Goal: Task Accomplishment & Management: Use online tool/utility

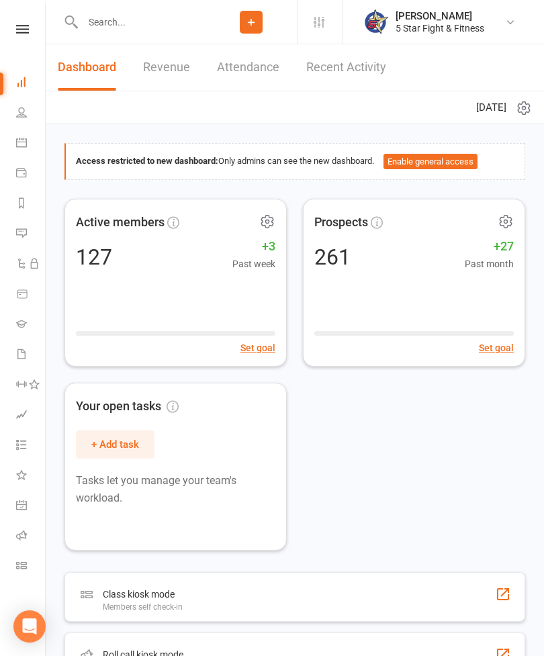
click at [27, 533] on link "Roll call" at bounding box center [31, 537] width 30 height 30
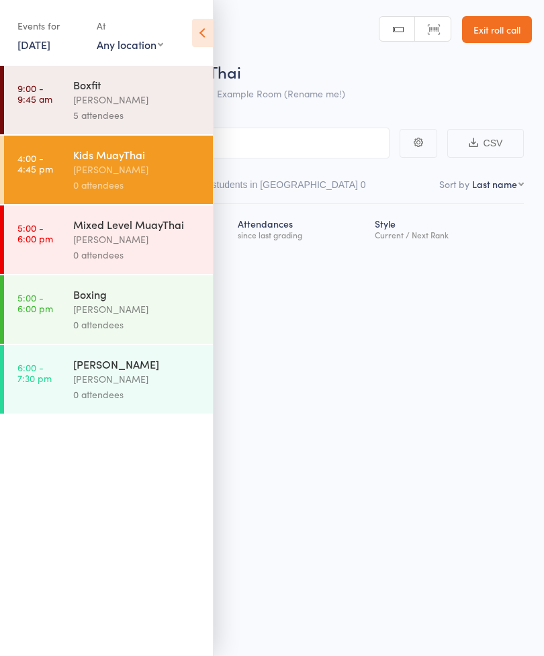
click at [487, 40] on link "Exit roll call" at bounding box center [497, 29] width 70 height 27
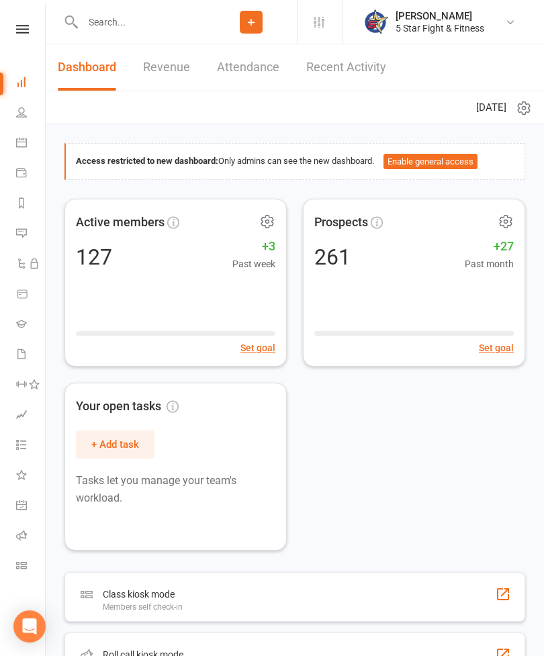
click at [23, 567] on icon at bounding box center [21, 565] width 11 height 11
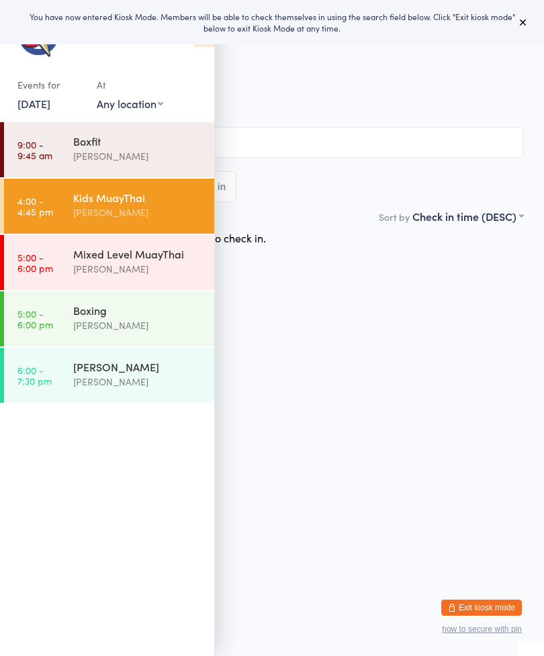
click at [411, 166] on div "All Bookings Waiting Checked in" at bounding box center [272, 164] width 502 height 75
click at [322, 152] on input "search" at bounding box center [272, 142] width 502 height 31
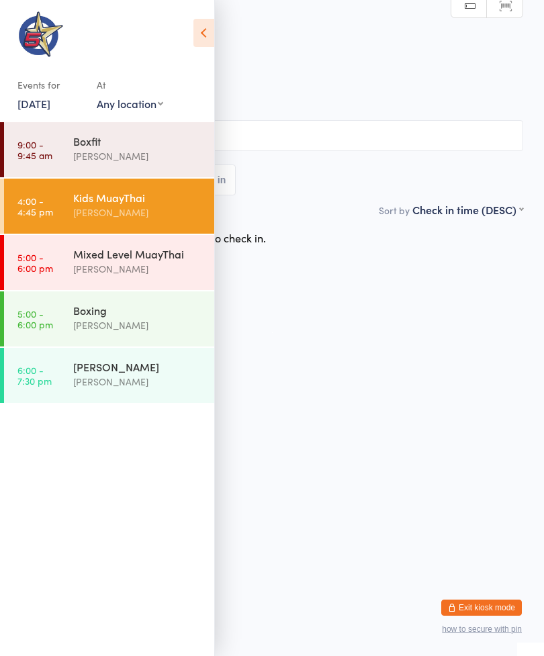
click at [193, 45] on icon at bounding box center [203, 33] width 21 height 28
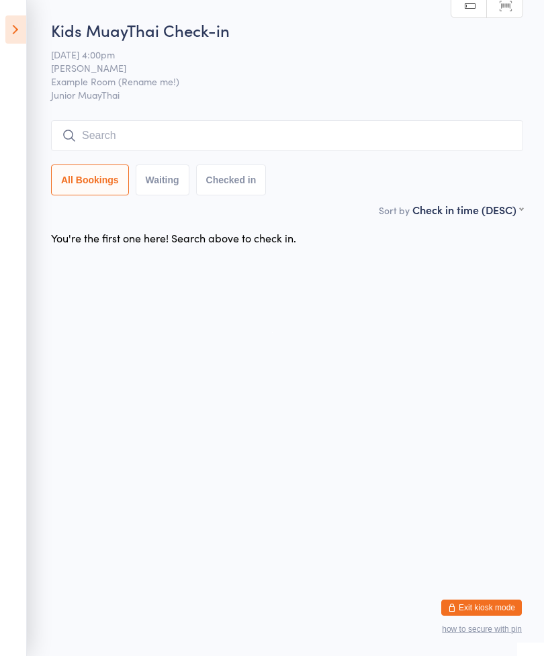
click at [259, 127] on input "search" at bounding box center [287, 135] width 472 height 31
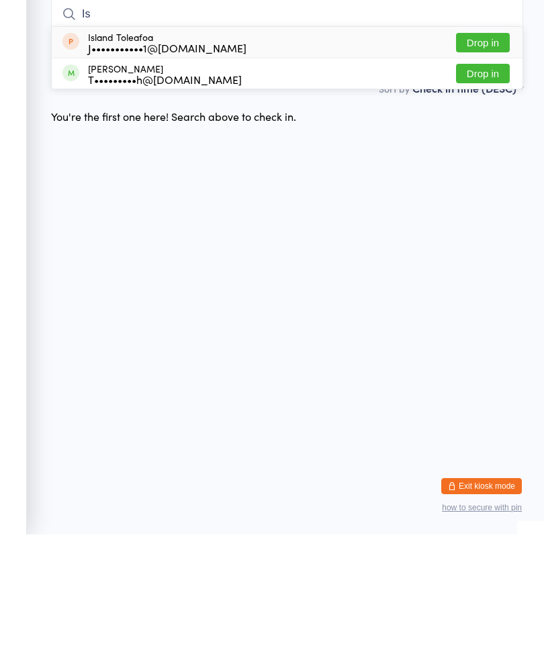
type input "I"
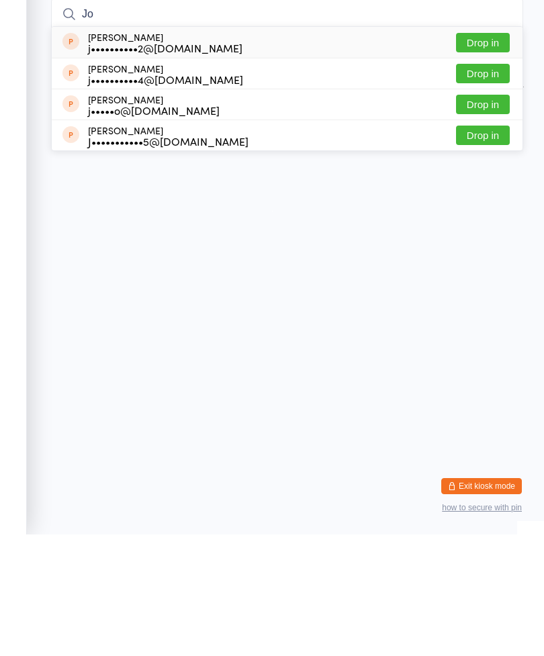
type input "Jo"
click at [489, 247] on button "Drop in" at bounding box center [483, 256] width 54 height 19
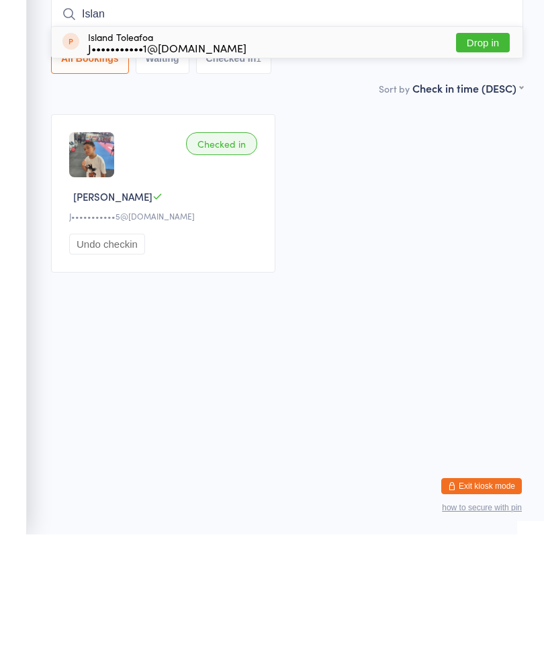
type input "Islan"
click at [481, 154] on button "Drop in" at bounding box center [483, 163] width 54 height 19
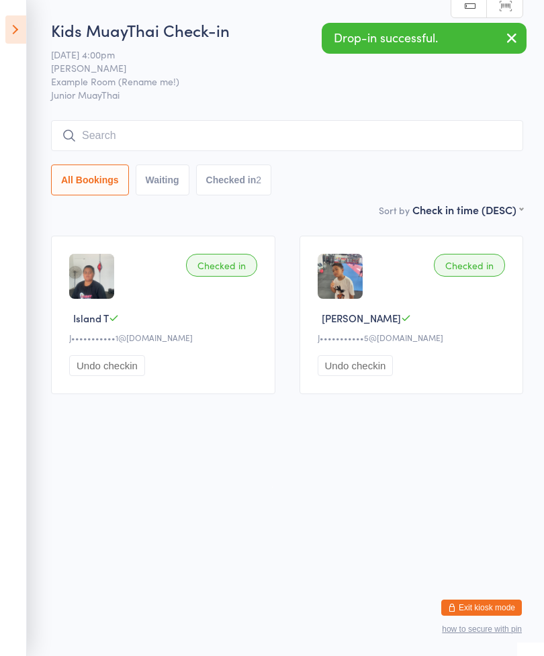
click at [464, 134] on input "search" at bounding box center [287, 135] width 472 height 31
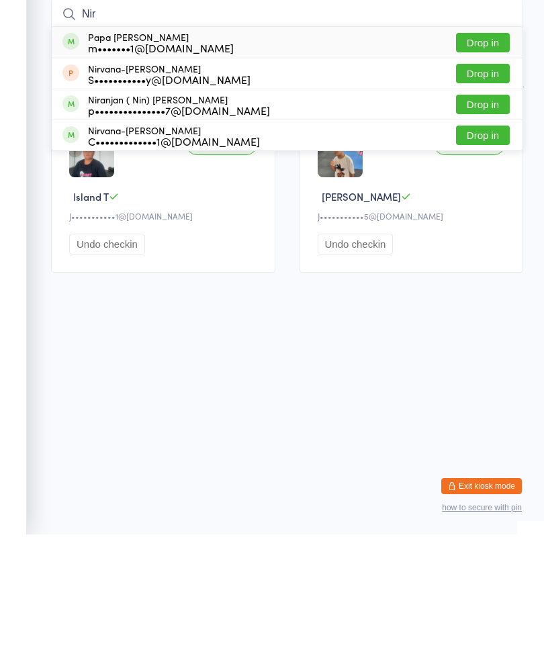
type input "Nir"
click at [491, 247] on button "Drop in" at bounding box center [483, 256] width 54 height 19
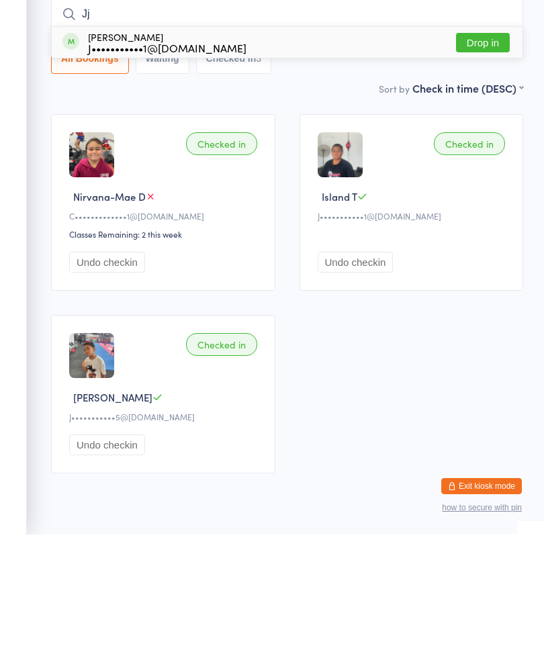
type input "Jj"
click at [481, 154] on button "Drop in" at bounding box center [483, 163] width 54 height 19
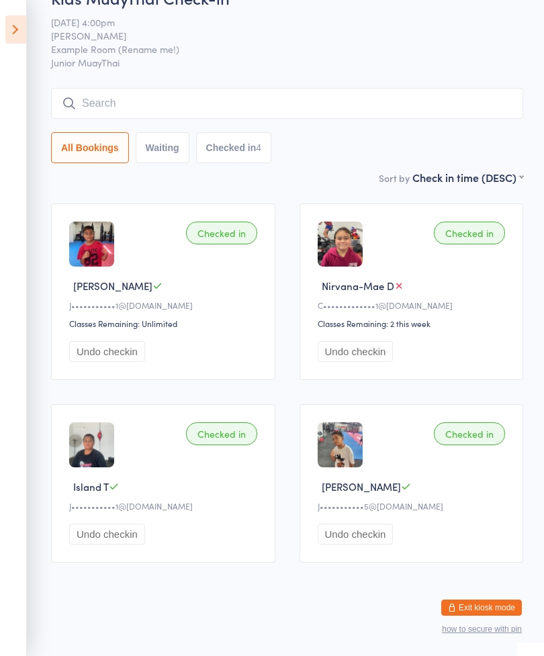
click at [311, 88] on input "search" at bounding box center [287, 103] width 472 height 31
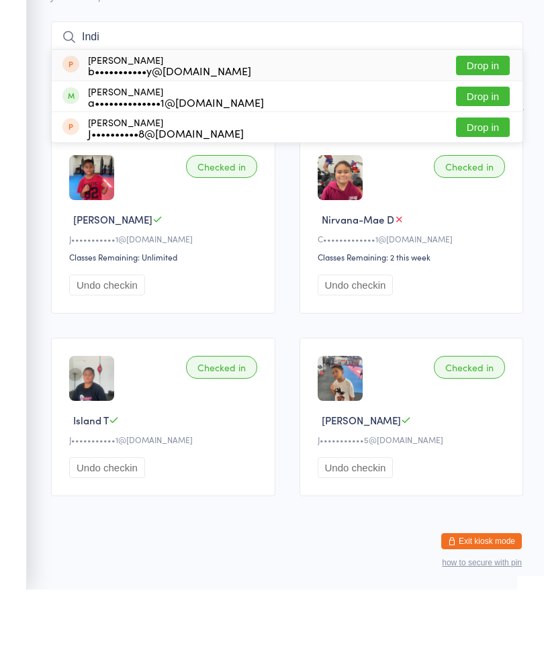
type input "Indi"
click at [489, 153] on button "Drop in" at bounding box center [483, 162] width 54 height 19
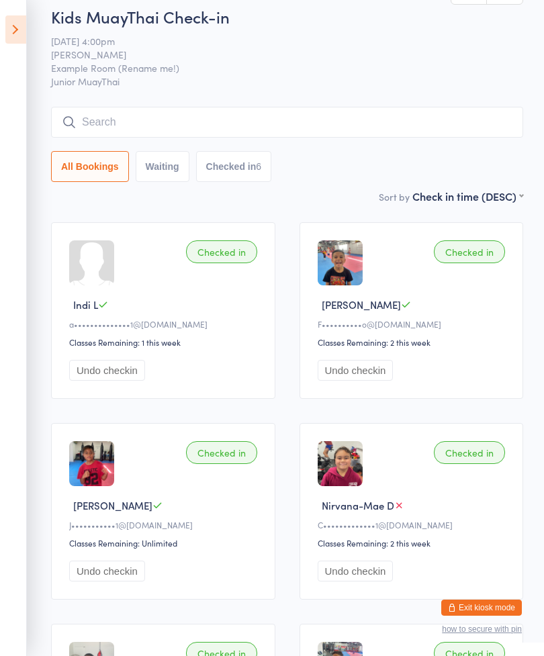
scroll to position [0, 0]
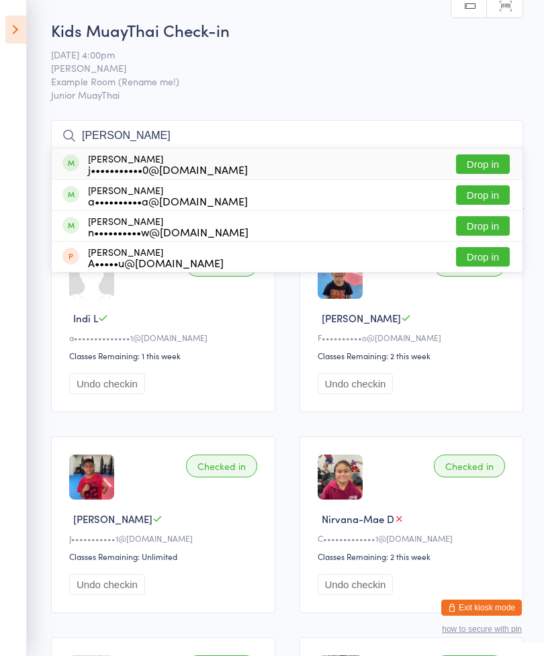
type input "Andy"
click at [480, 166] on button "Drop in" at bounding box center [483, 163] width 54 height 19
